Goal: Task Accomplishment & Management: Manage account settings

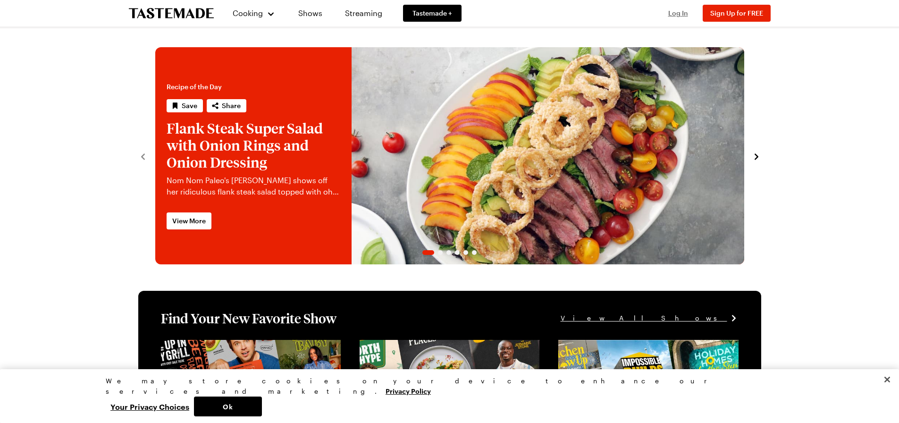
click at [680, 13] on span "Log In" at bounding box center [678, 13] width 20 height 8
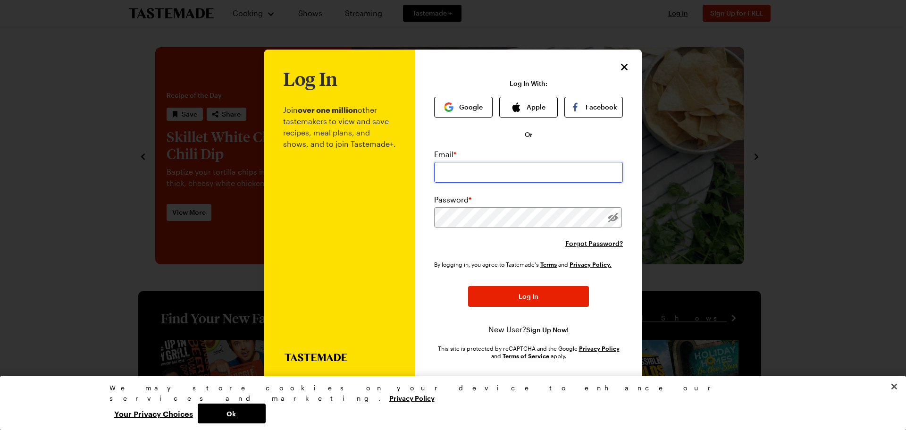
click at [486, 178] on input "email" at bounding box center [528, 172] width 189 height 21
type input "[EMAIL_ADDRESS][DOMAIN_NAME]"
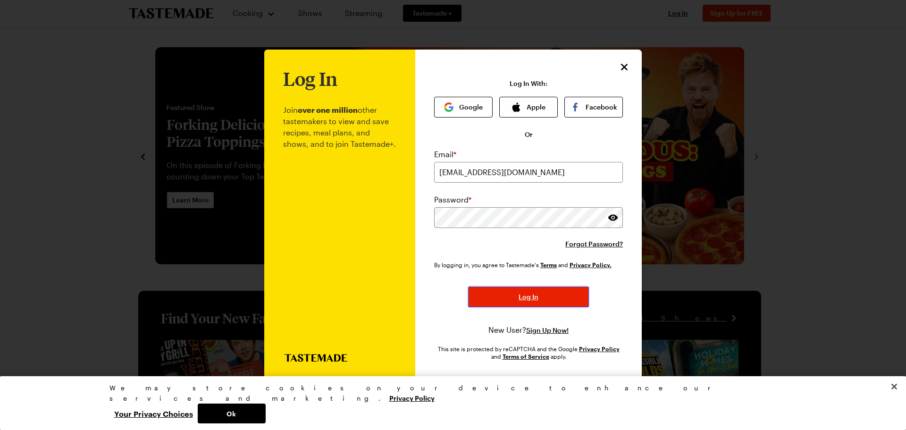
click at [527, 295] on span "Log In" at bounding box center [529, 296] width 20 height 9
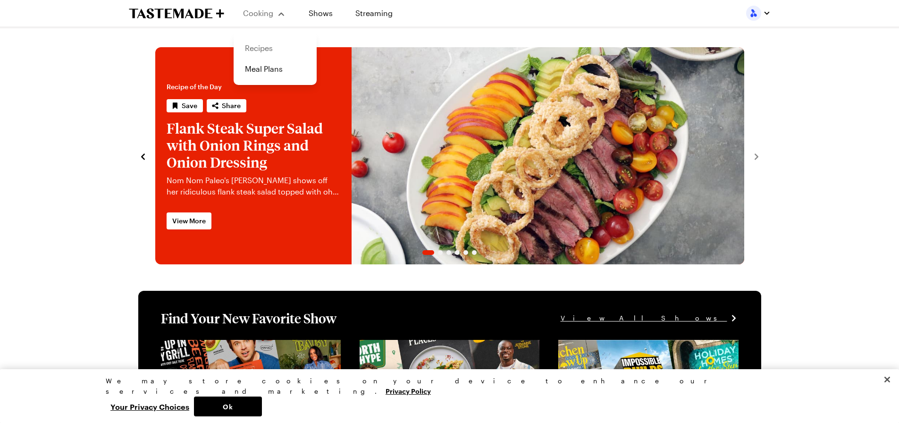
click at [265, 51] on link "Recipes" at bounding box center [275, 48] width 72 height 21
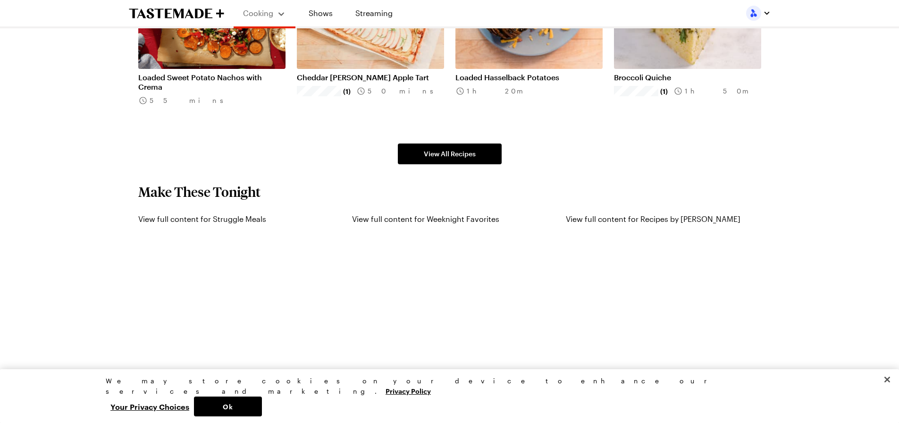
scroll to position [708, 0]
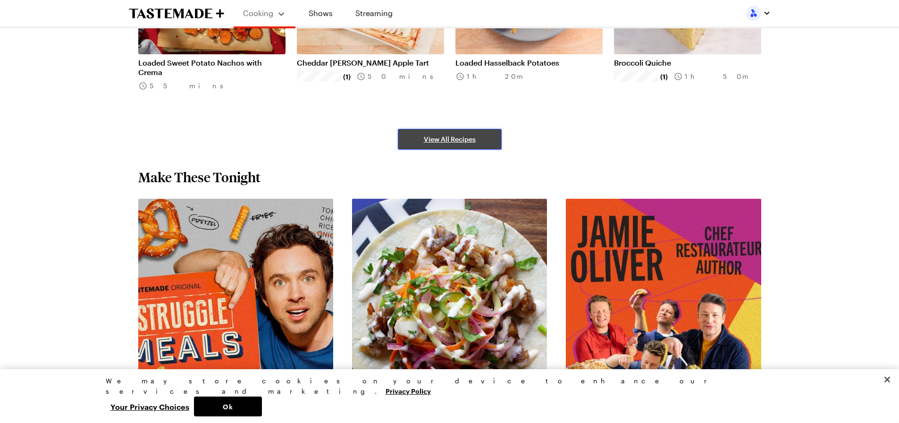
click at [450, 138] on span "View All Recipes" at bounding box center [450, 139] width 52 height 9
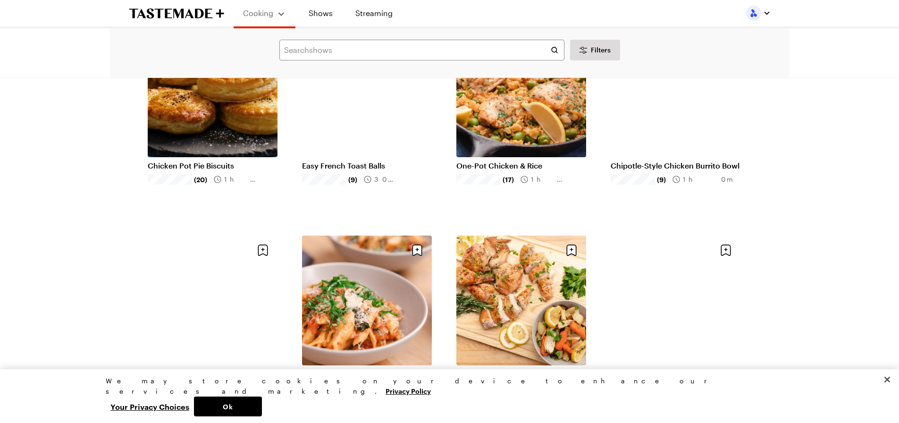
scroll to position [142, 0]
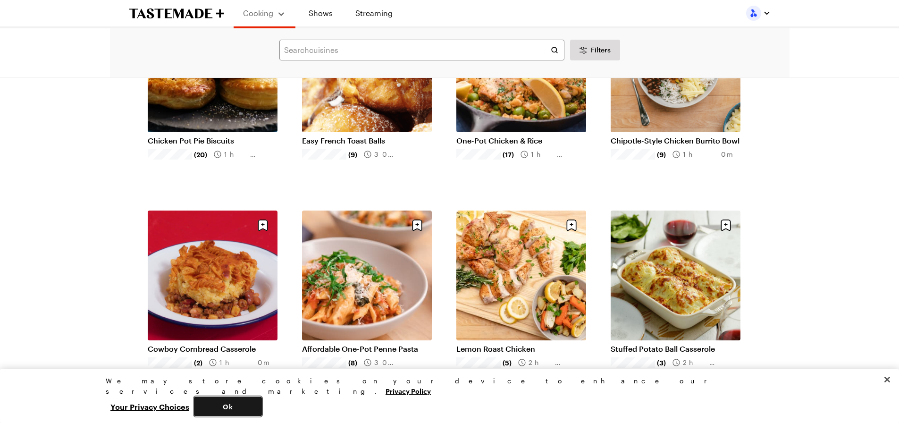
click at [262, 398] on button "Ok" at bounding box center [228, 407] width 68 height 20
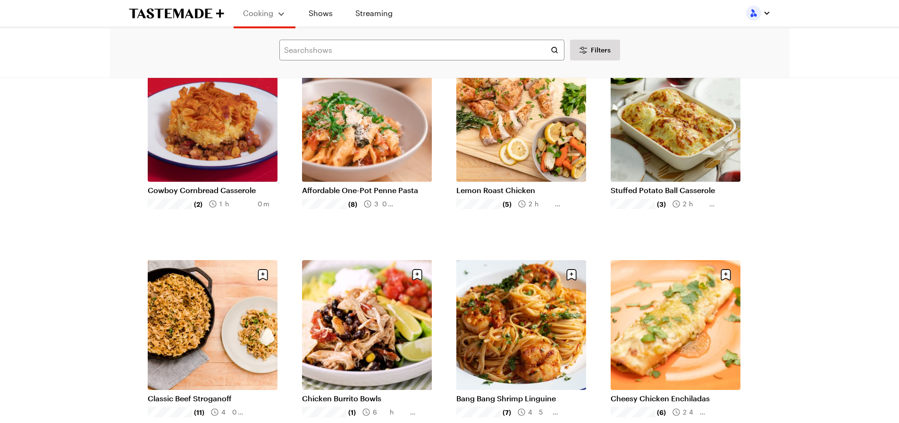
scroll to position [330, 0]
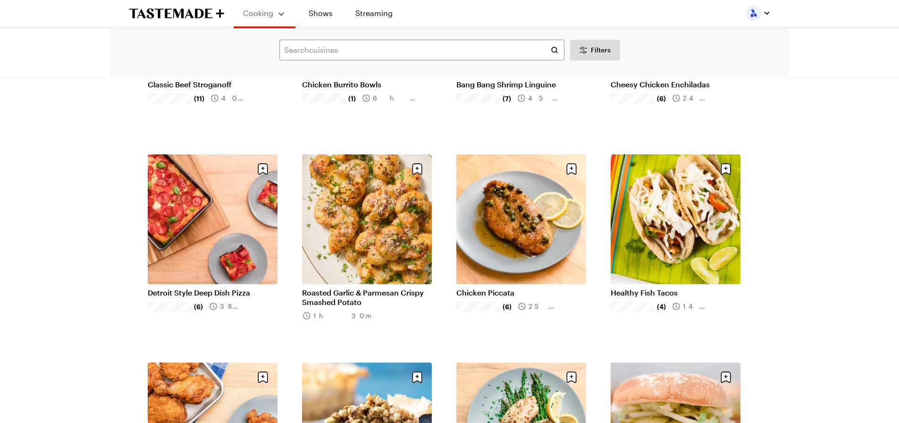
scroll to position [331, 0]
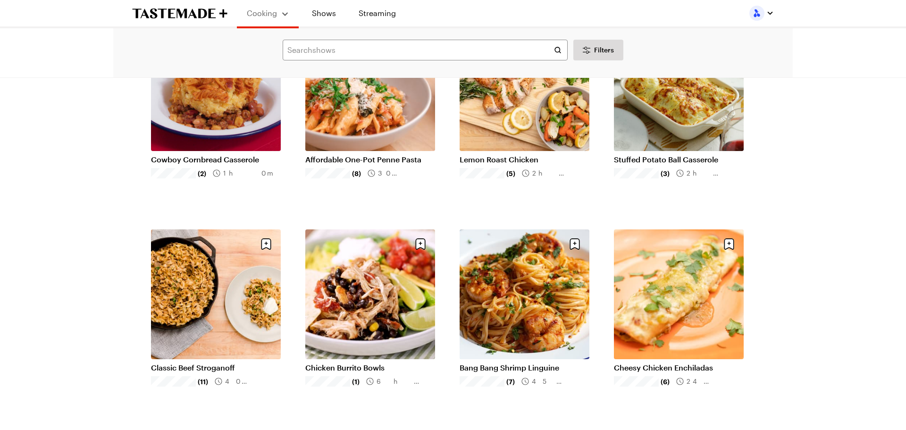
click at [755, 13] on img "button" at bounding box center [757, 13] width 15 height 15
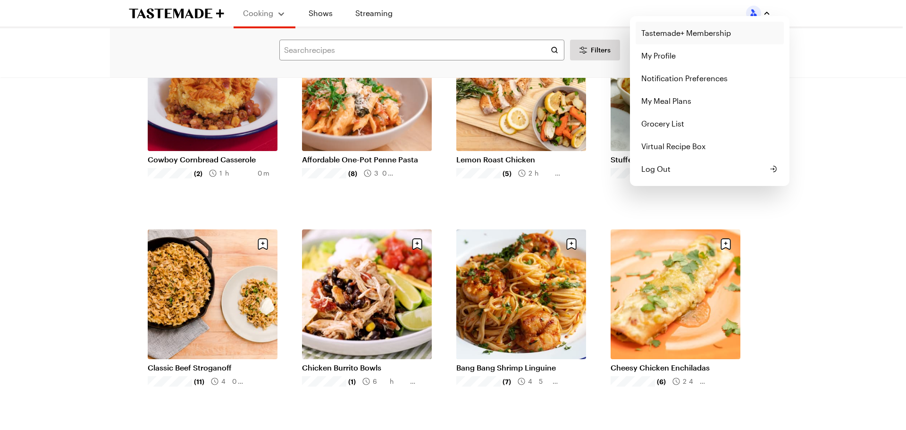
click at [710, 33] on link "Tastemade+ Membership" at bounding box center [710, 33] width 148 height 23
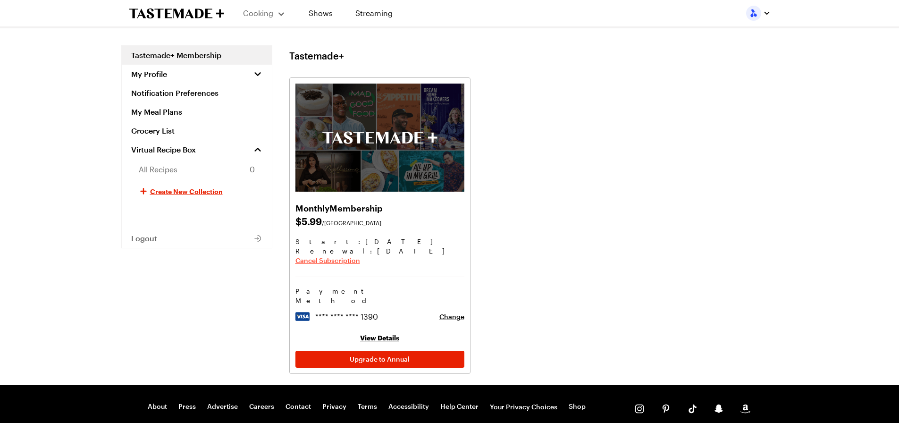
click at [342, 262] on span "Cancel Subscription" at bounding box center [328, 260] width 65 height 9
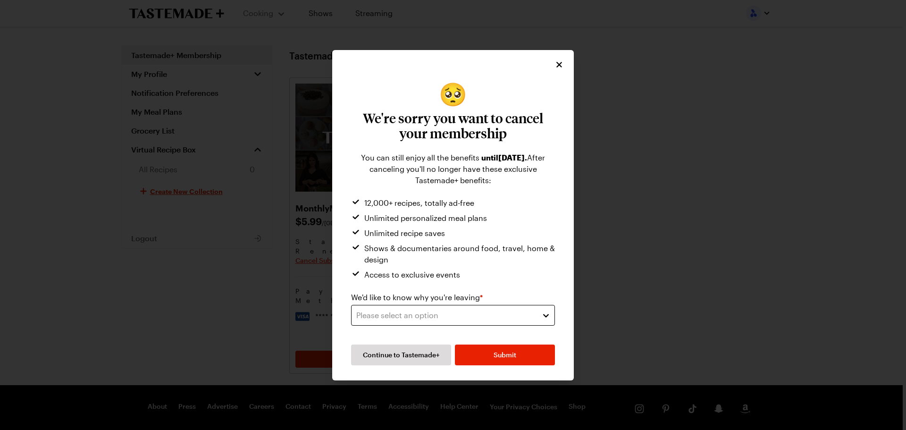
click at [549, 316] on button "Please select an option" at bounding box center [453, 315] width 204 height 21
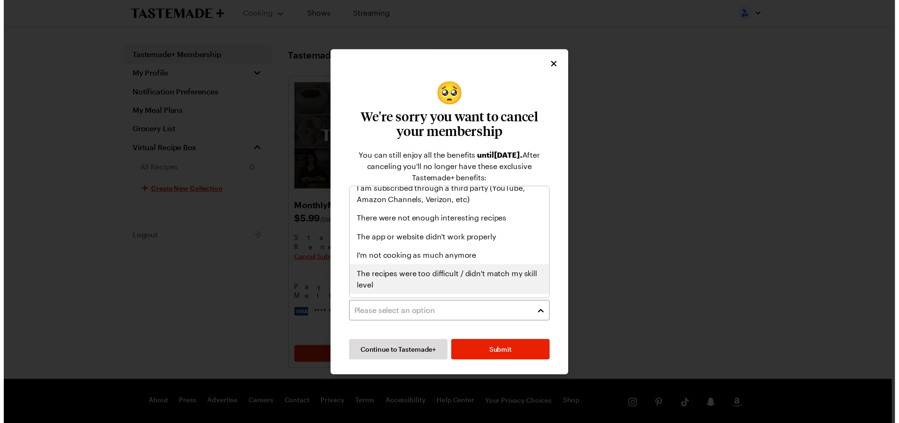
scroll to position [110, 0]
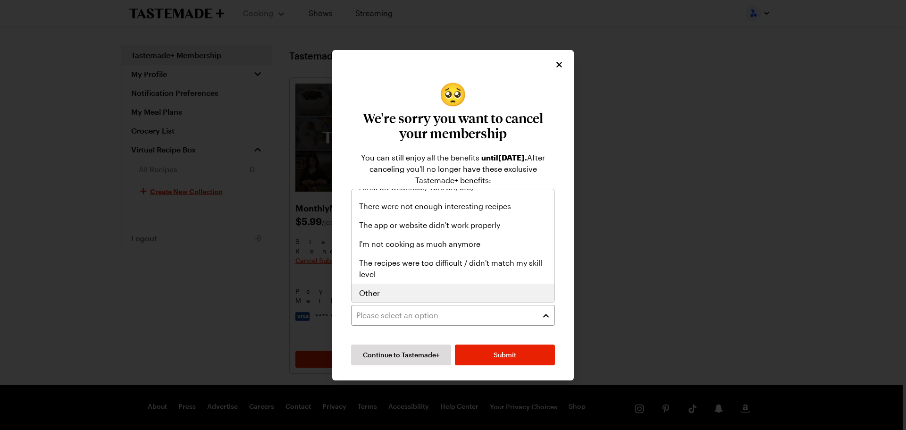
click at [532, 293] on div "Other" at bounding box center [453, 292] width 188 height 11
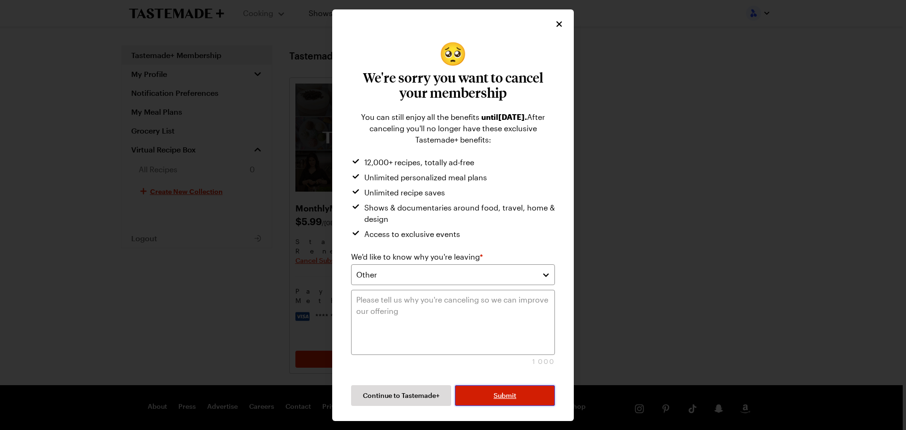
click at [504, 390] on button "Submit" at bounding box center [505, 395] width 100 height 21
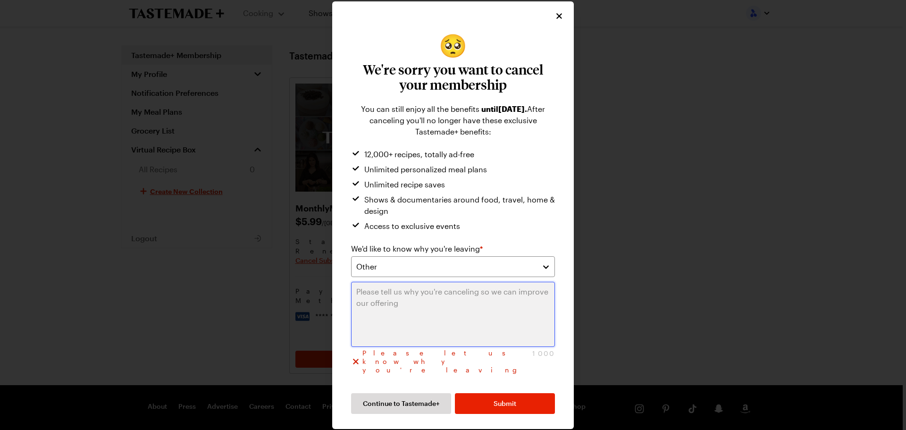
click at [367, 304] on textarea at bounding box center [453, 314] width 204 height 65
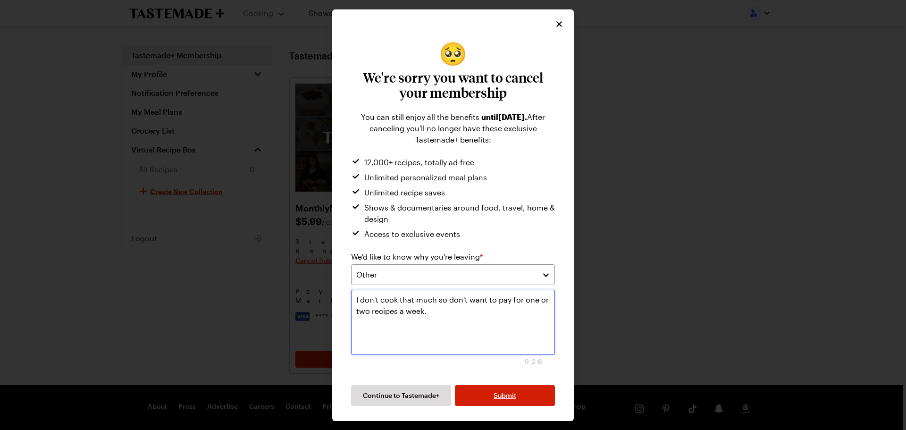
type textarea "I don't cook that much so don't want to pay for one or two recipes a week."
click at [532, 396] on button "Submit" at bounding box center [505, 395] width 100 height 21
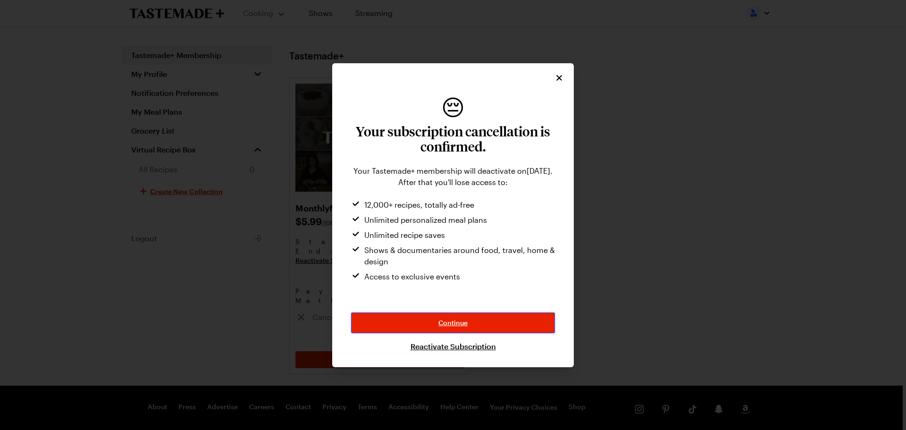
click at [460, 324] on span "Continue" at bounding box center [453, 322] width 29 height 9
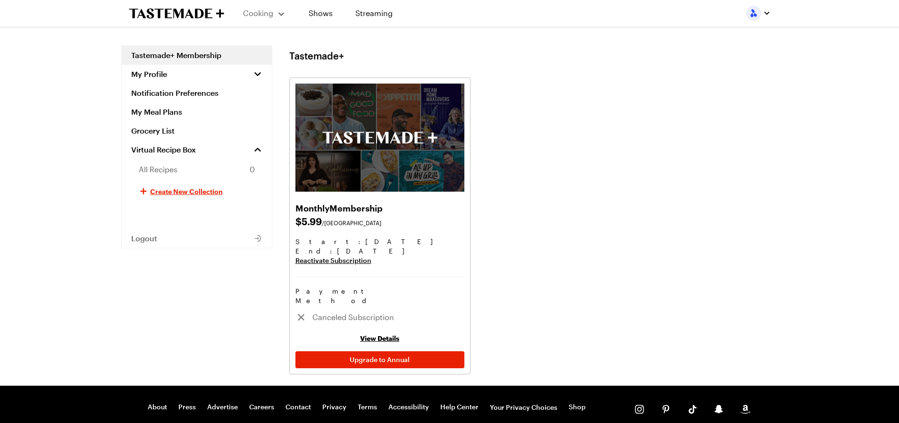
click at [754, 15] on img "button" at bounding box center [753, 13] width 15 height 15
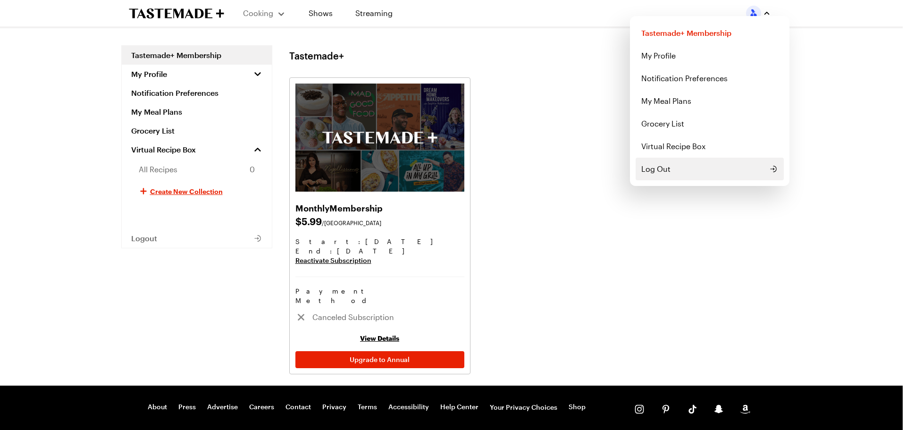
click at [653, 167] on span "Log Out" at bounding box center [656, 168] width 29 height 11
